Goal: Task Accomplishment & Management: Use online tool/utility

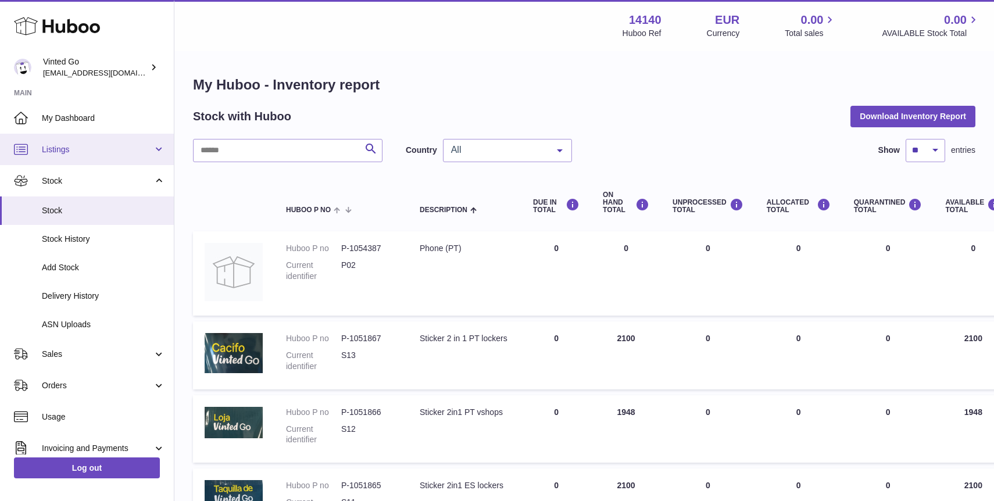
scroll to position [1, 0]
click at [91, 146] on span "Listings" at bounding box center [97, 151] width 111 height 11
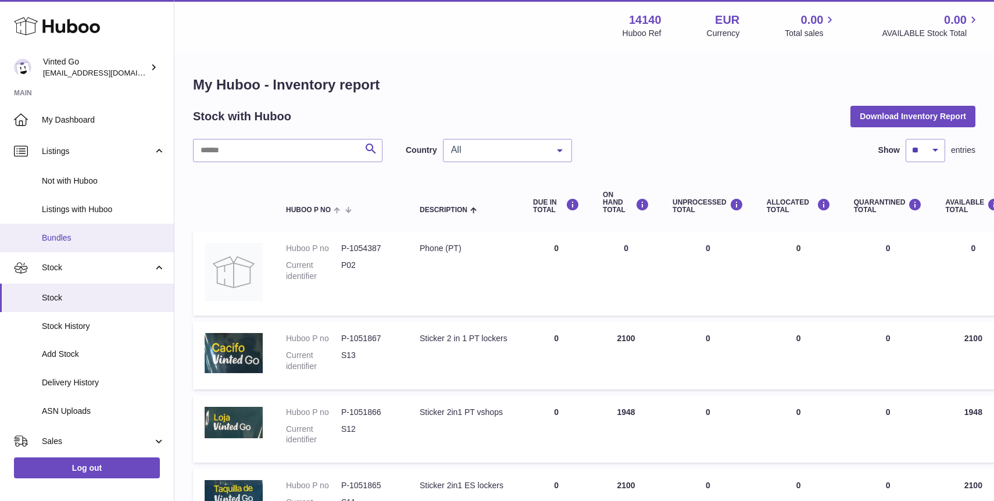
click at [103, 238] on span "Bundles" at bounding box center [103, 237] width 123 height 11
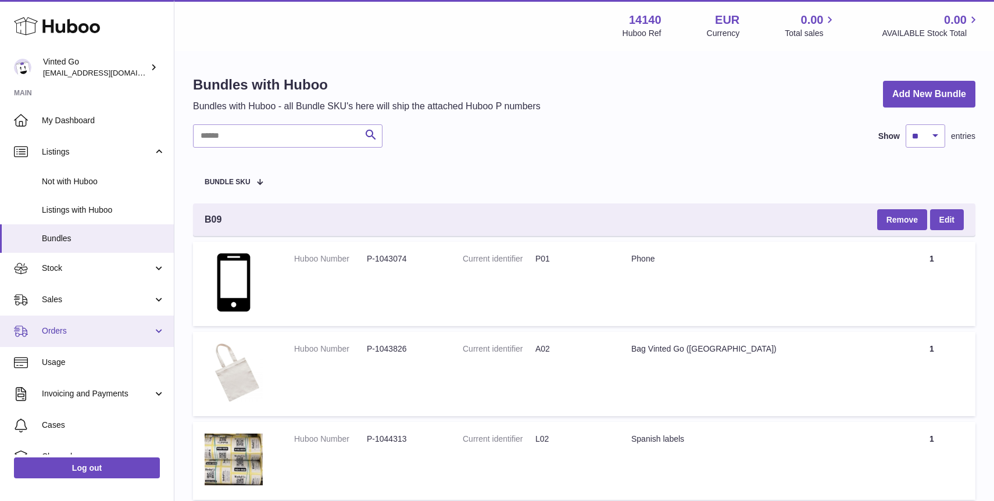
click at [68, 342] on link "Orders" at bounding box center [87, 331] width 174 height 31
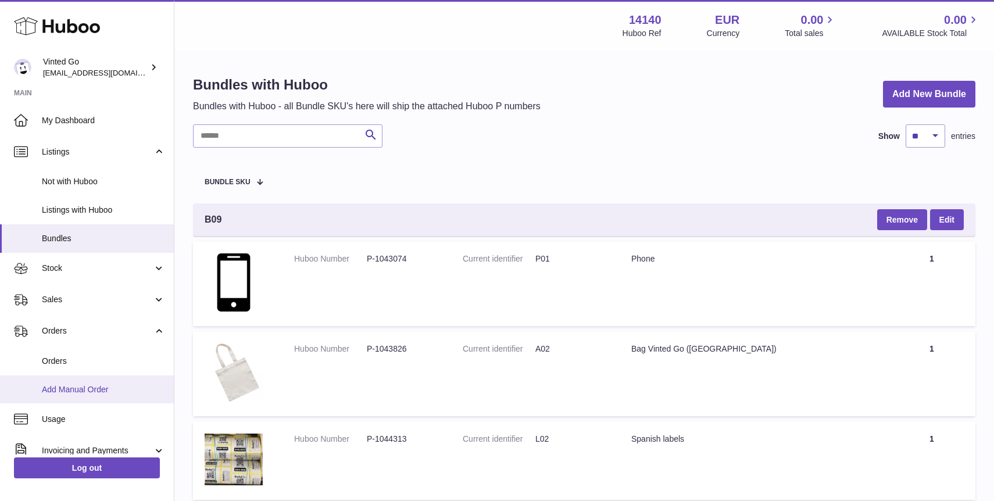
click at [64, 394] on span "Add Manual Order" at bounding box center [103, 389] width 123 height 11
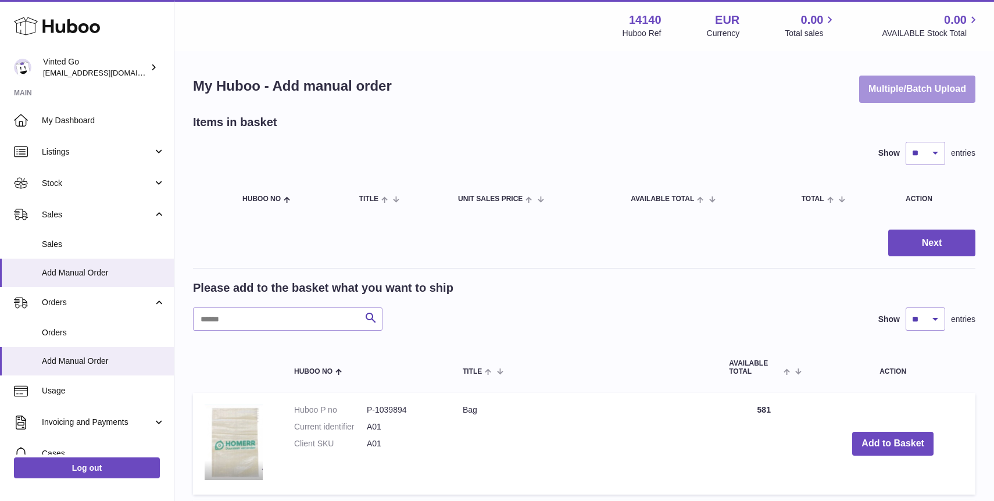
click at [904, 94] on button "Multiple/Batch Upload" at bounding box center [917, 89] width 116 height 27
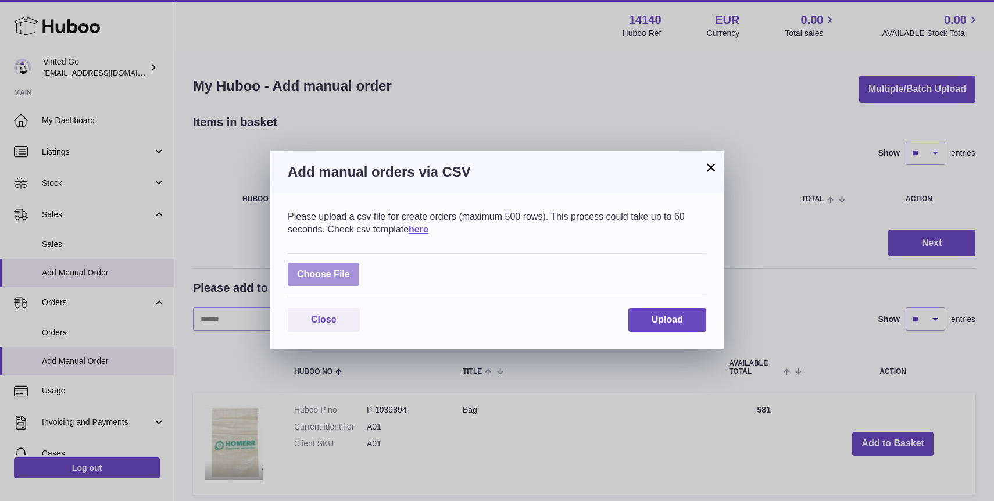
click at [338, 274] on label at bounding box center [323, 275] width 71 height 24
click at [350, 269] on input "file" at bounding box center [350, 268] width 1 height 1
type input "**********"
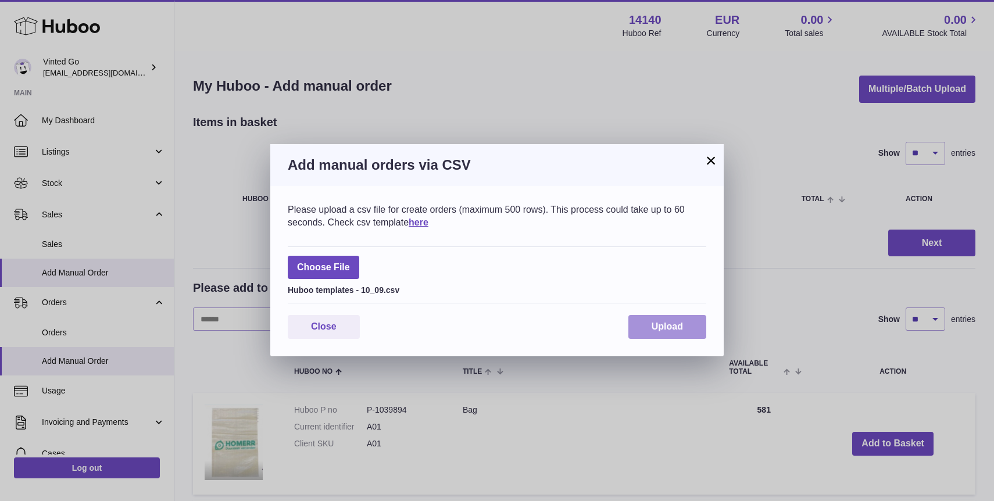
click at [690, 324] on button "Upload" at bounding box center [667, 327] width 78 height 24
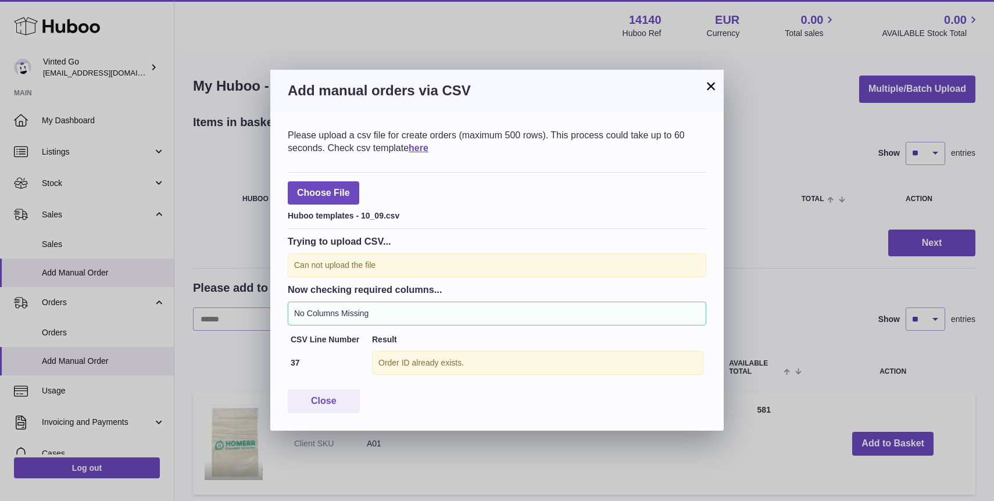
click at [711, 89] on button "×" at bounding box center [711, 86] width 14 height 14
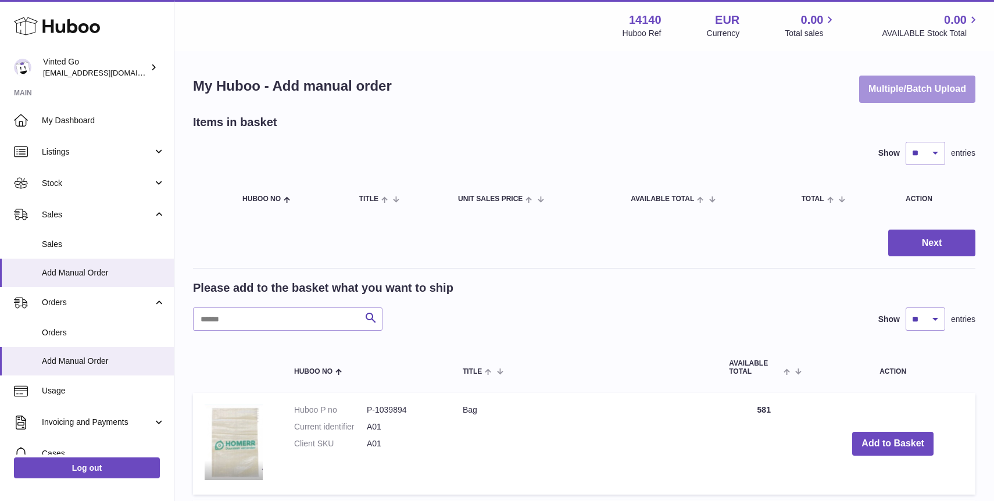
click at [913, 95] on button "Multiple/Batch Upload" at bounding box center [917, 89] width 116 height 27
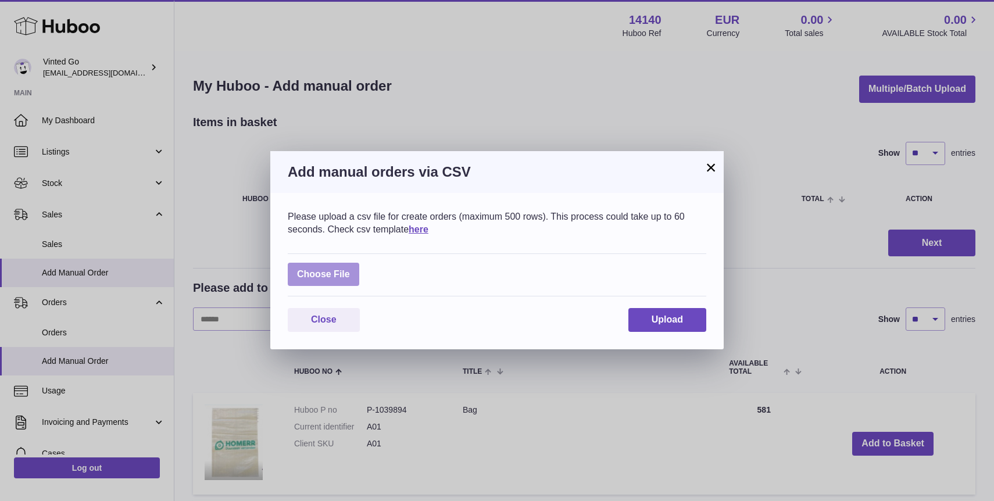
click at [334, 274] on label at bounding box center [323, 275] width 71 height 24
click at [350, 269] on input "file" at bounding box center [350, 268] width 1 height 1
type input "**********"
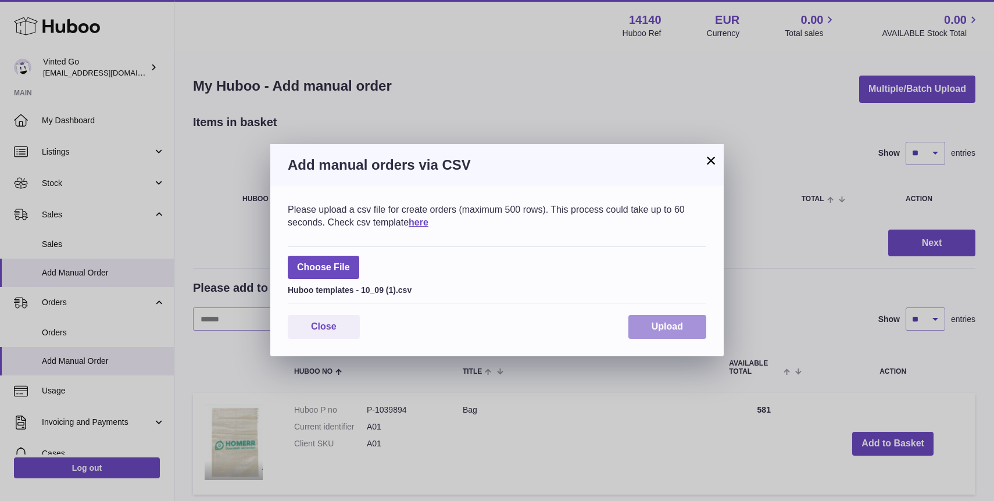
click at [679, 329] on span "Upload" at bounding box center [666, 326] width 31 height 10
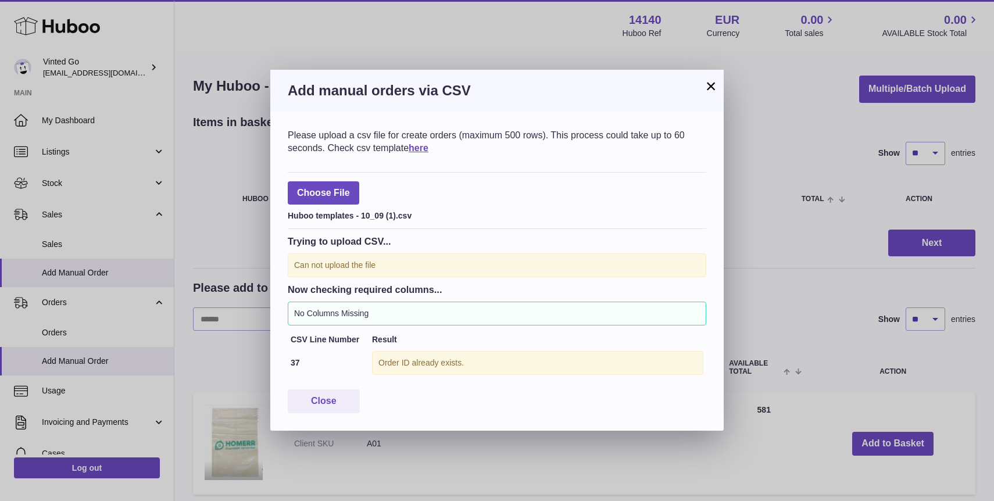
click at [706, 85] on button "×" at bounding box center [711, 86] width 14 height 14
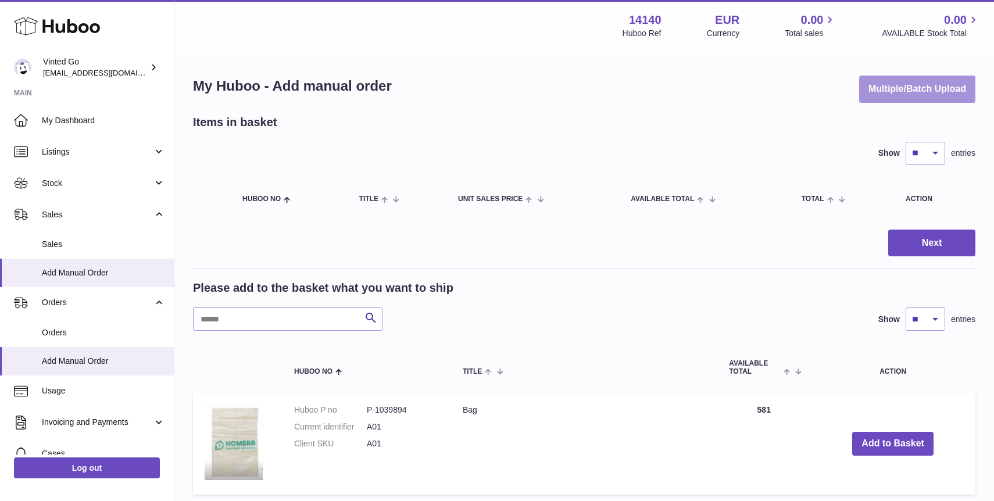
click at [890, 96] on button "Multiple/Batch Upload" at bounding box center [917, 89] width 116 height 27
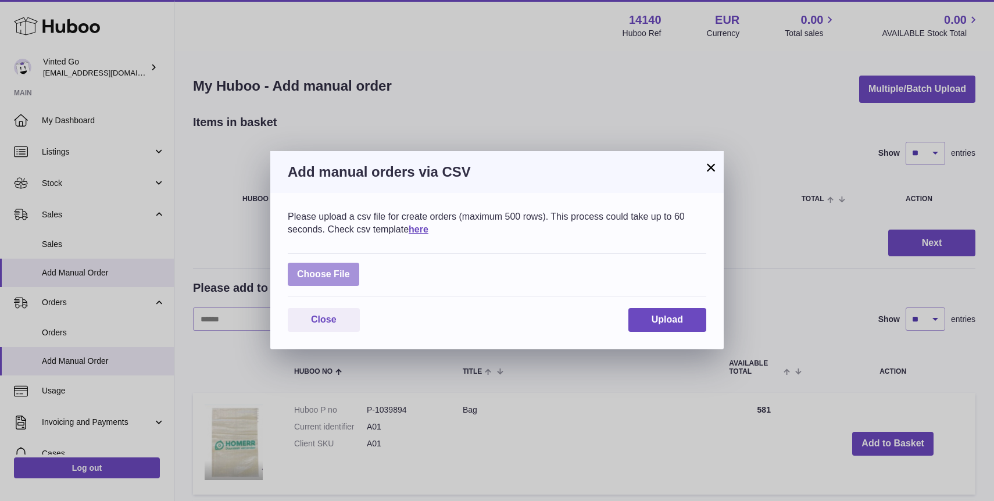
click at [335, 274] on label at bounding box center [323, 275] width 71 height 24
click at [350, 269] on input "file" at bounding box center [350, 268] width 1 height 1
type input "**********"
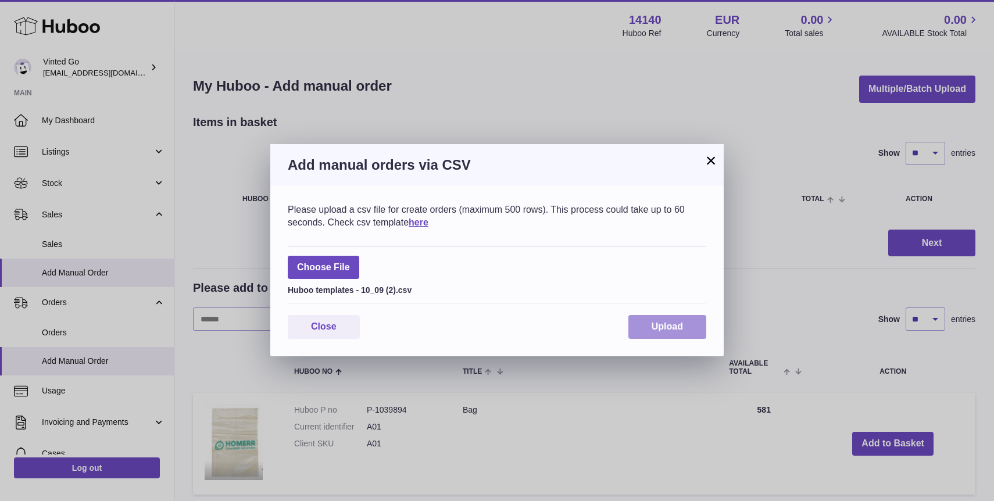
click at [681, 318] on button "Upload" at bounding box center [667, 327] width 78 height 24
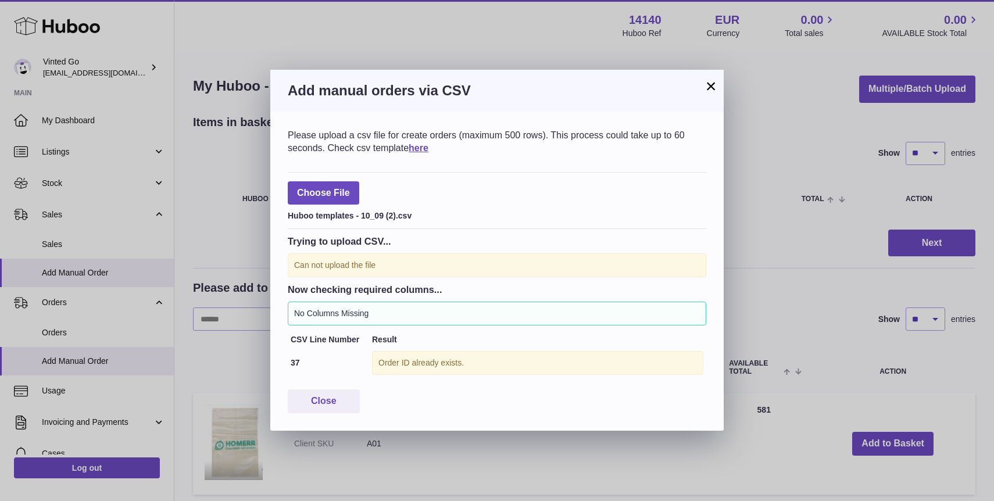
click at [712, 90] on button "×" at bounding box center [711, 86] width 14 height 14
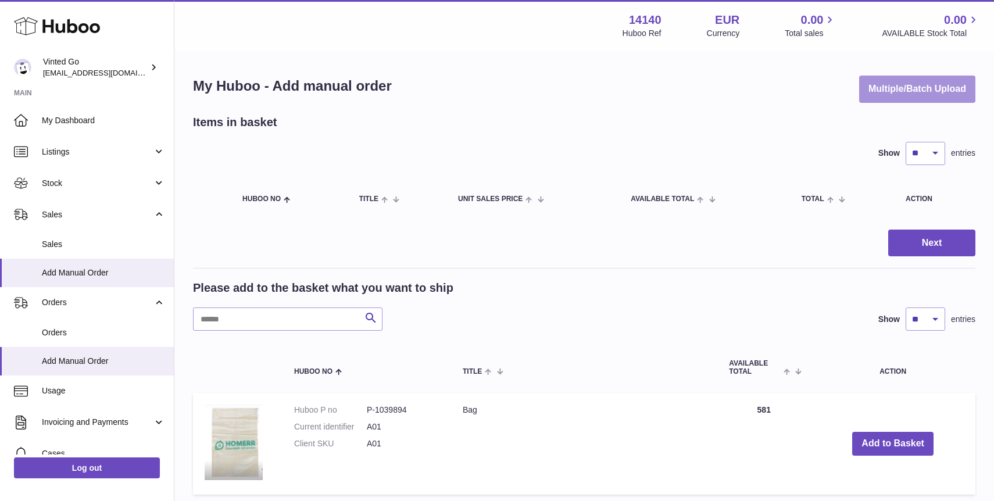
click at [891, 98] on button "Multiple/Batch Upload" at bounding box center [917, 89] width 116 height 27
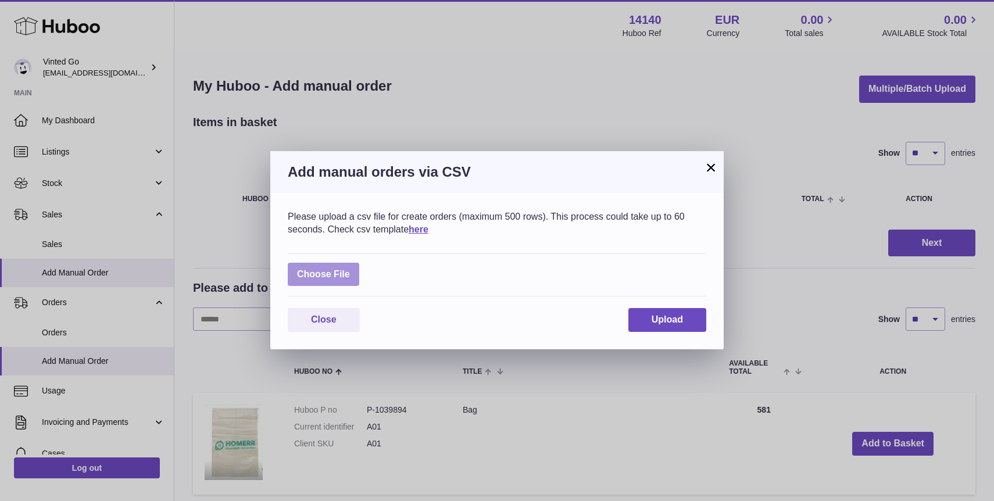
click at [348, 274] on label at bounding box center [323, 275] width 71 height 24
click at [350, 269] on input "file" at bounding box center [350, 268] width 1 height 1
type input "**********"
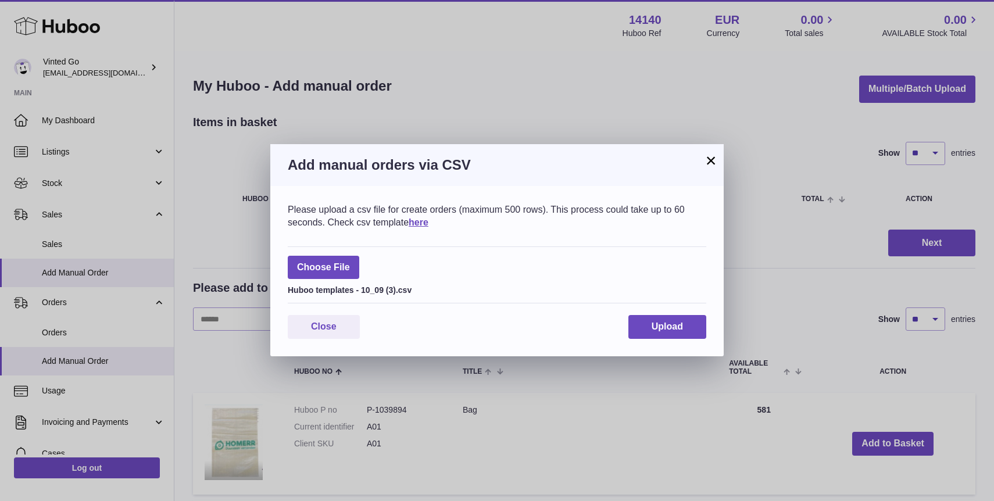
click at [632, 242] on div "Please upload a csv file for create orders (maximum 500 rows). This process cou…" at bounding box center [496, 271] width 453 height 170
click at [664, 325] on span "Upload" at bounding box center [666, 326] width 31 height 10
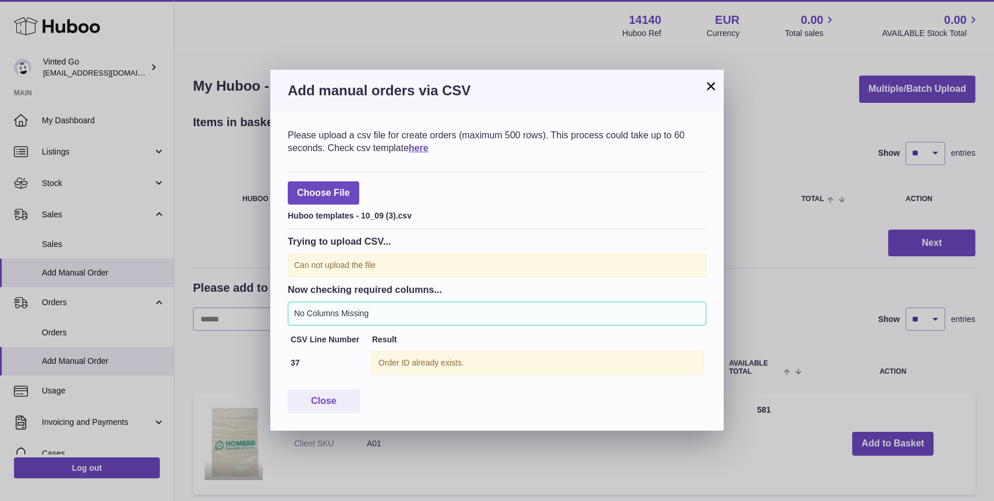
click at [710, 85] on button "×" at bounding box center [711, 86] width 14 height 14
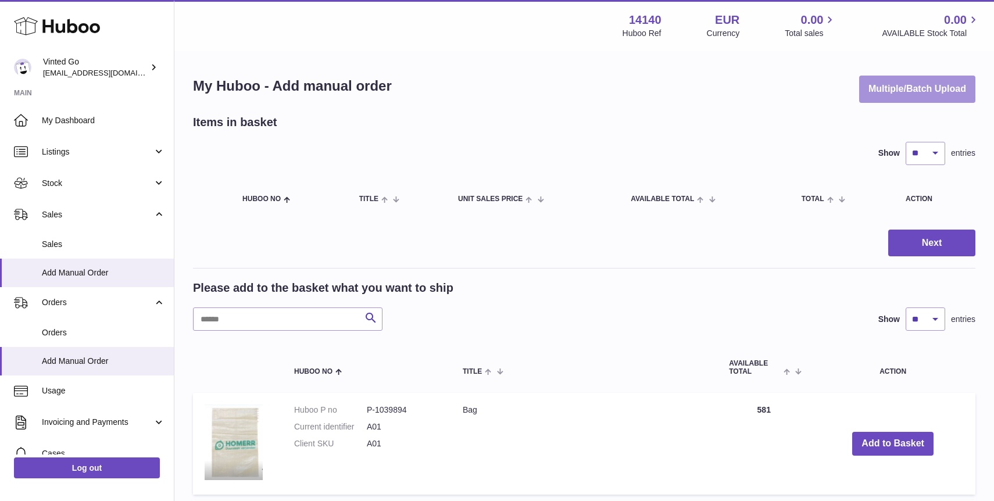
click at [948, 96] on button "Multiple/Batch Upload" at bounding box center [917, 89] width 116 height 27
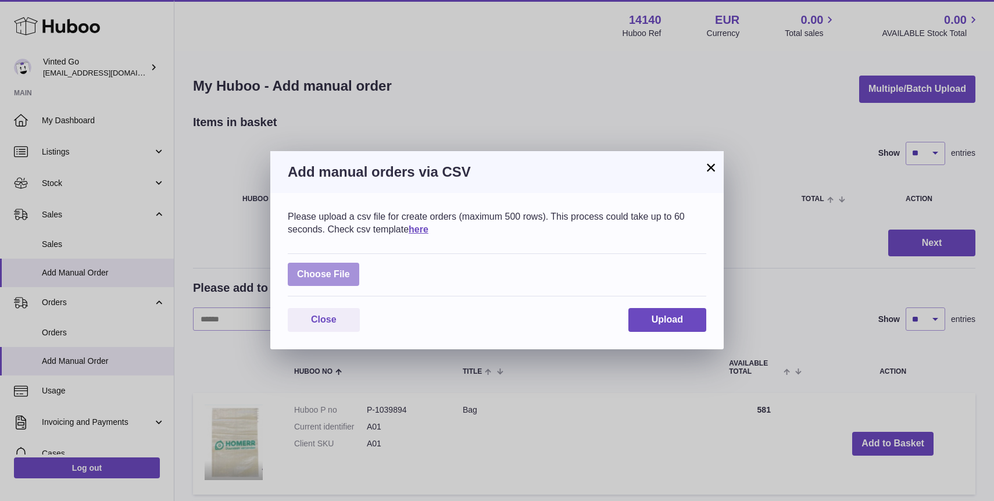
click at [321, 271] on label at bounding box center [323, 275] width 71 height 24
click at [350, 269] on input "file" at bounding box center [350, 268] width 1 height 1
type input "**********"
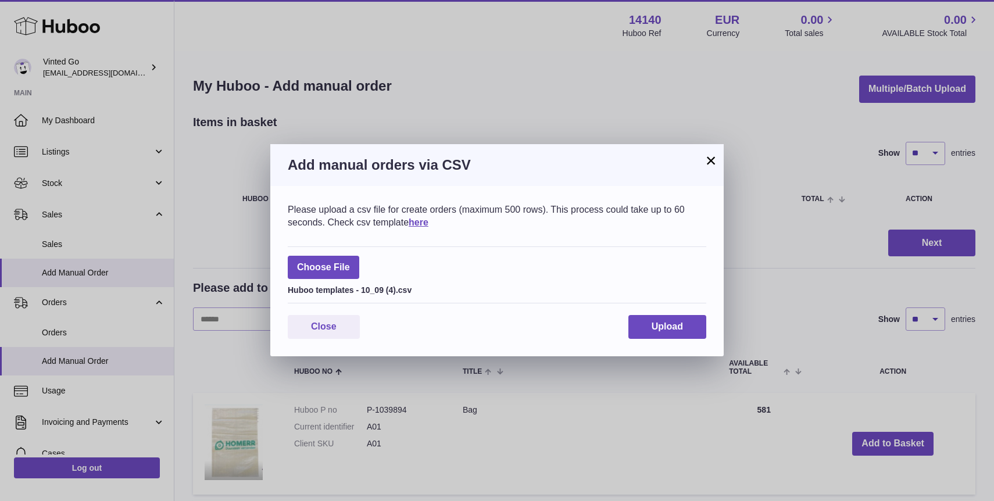
click at [647, 291] on div "Huboo templates - 10_09 (4).csv" at bounding box center [497, 289] width 418 height 14
click at [657, 328] on span "Upload" at bounding box center [666, 326] width 31 height 10
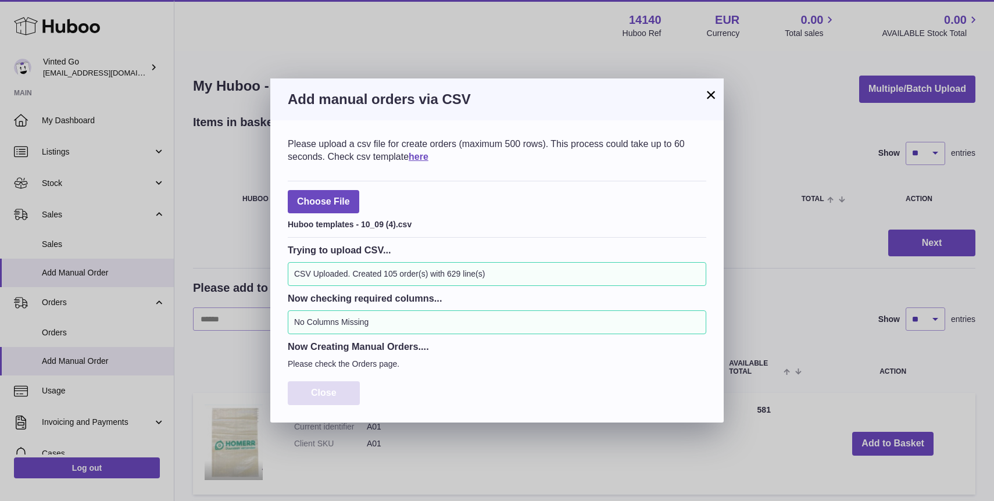
click at [330, 397] on span "Close" at bounding box center [324, 393] width 26 height 10
